Goal: Information Seeking & Learning: Learn about a topic

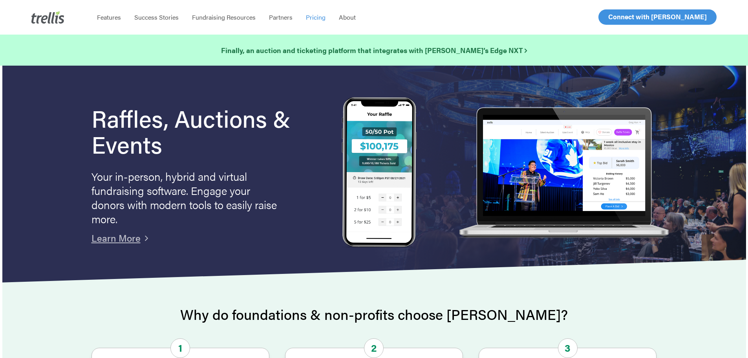
click at [315, 17] on span "Pricing" at bounding box center [316, 17] width 20 height 9
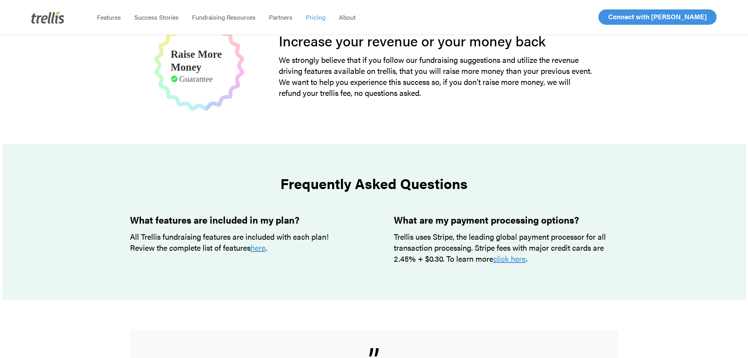
scroll to position [628, 0]
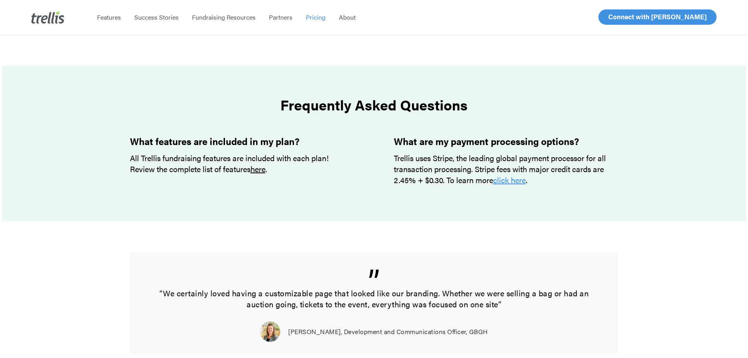
click at [260, 172] on link "here" at bounding box center [257, 168] width 15 height 11
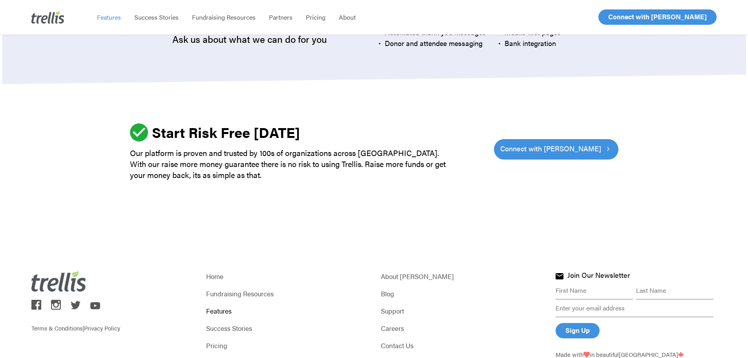
scroll to position [2392, 0]
